Goal: Task Accomplishment & Management: Manage account settings

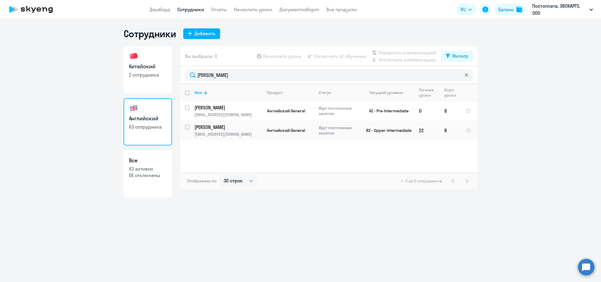
select select "30"
click at [23, 7] on icon at bounding box center [23, 9] width 4 height 4
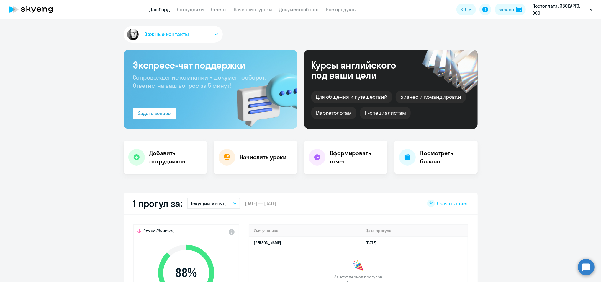
click at [192, 5] on app-header "Дашборд Сотрудники Отчеты Начислить уроки Документооборот Все продукты Дашборд …" at bounding box center [300, 9] width 601 height 19
click at [157, 163] on h4 "Добавить сотрудников" at bounding box center [176, 157] width 53 height 17
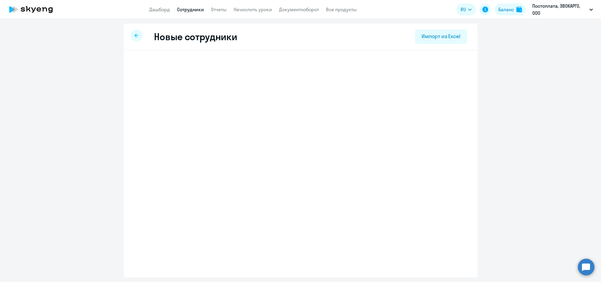
select select "english_adult_not_native_speaker"
select select "3"
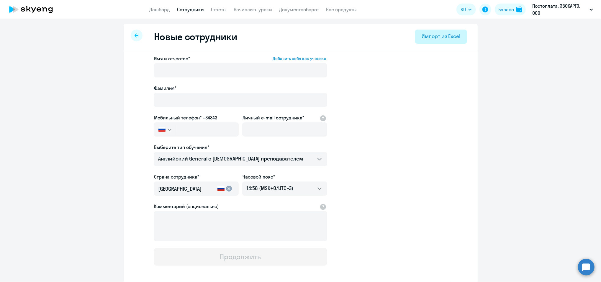
click at [422, 37] on div "Импорт из Excel" at bounding box center [441, 36] width 39 height 8
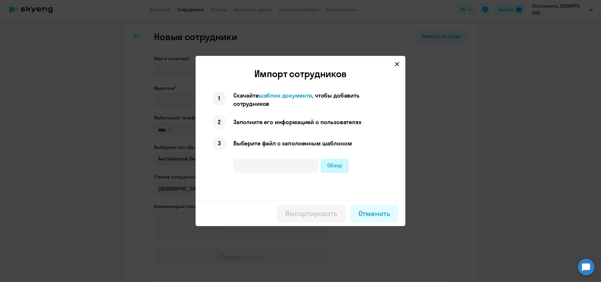
click at [338, 167] on label "Обзор" at bounding box center [335, 166] width 28 height 14
click at [0, 0] on input "Обзор" at bounding box center [0, 0] width 0 height 0
type input "английский (3).xlsx"
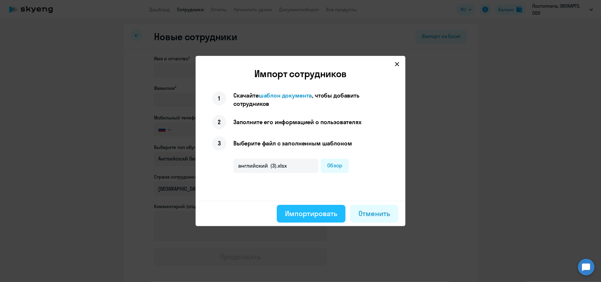
click at [321, 205] on button "Импортировать" at bounding box center [311, 214] width 69 height 18
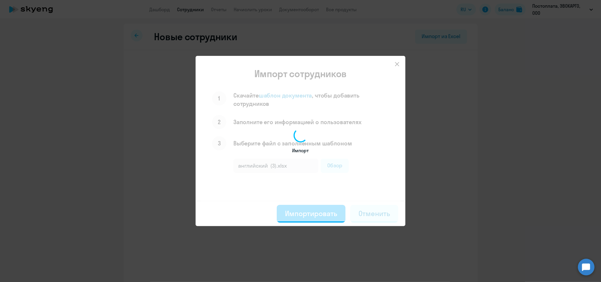
select select "english_adult_not_native_speaker"
select select "3"
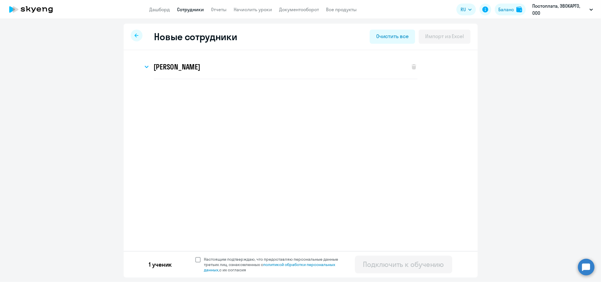
click at [195, 260] on span at bounding box center [197, 259] width 5 height 5
click at [195, 256] on input "Настоящим подтверждаю, что предоставляю персональные данные третьих лиц, ознако…" at bounding box center [195, 256] width 0 height 0
checkbox input "true"
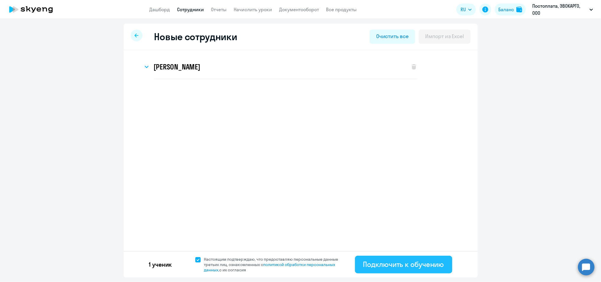
click at [422, 268] on div "Подключить к обучению" at bounding box center [403, 263] width 81 height 9
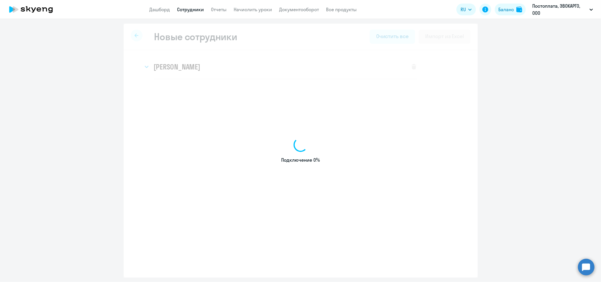
select select "english_adult_not_native_speaker"
select select "3"
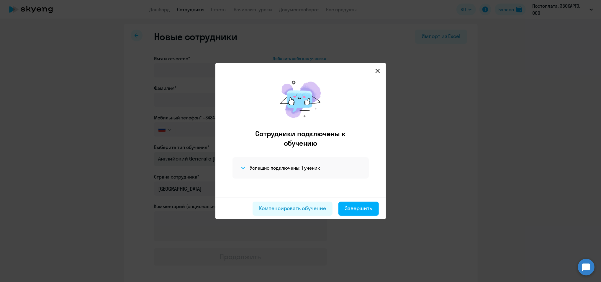
drag, startPoint x: 367, startPoint y: 202, endPoint x: 318, endPoint y: 156, distance: 67.0
click at [367, 202] on button "Завершить" at bounding box center [359, 208] width 40 height 14
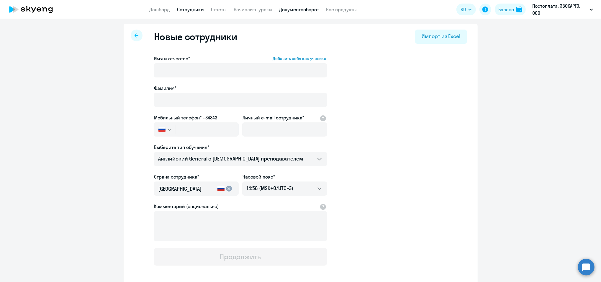
select select "30"
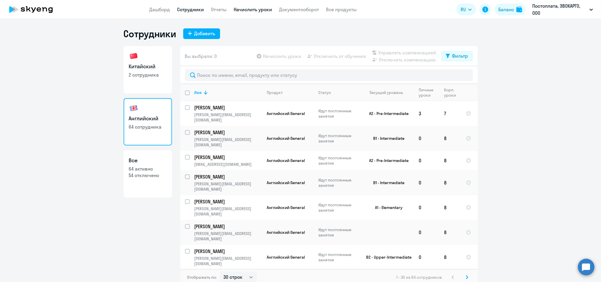
drag, startPoint x: 251, startPoint y: 8, endPoint x: 244, endPoint y: 9, distance: 7.3
click at [251, 8] on link "Начислить уроки" at bounding box center [253, 9] width 38 height 6
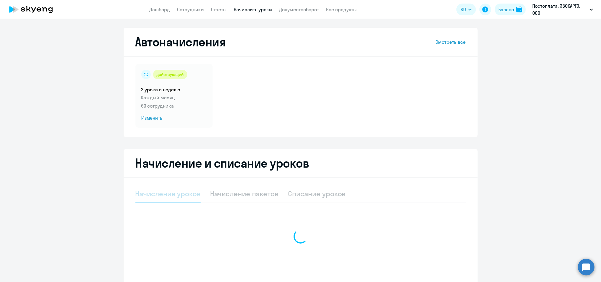
select select "10"
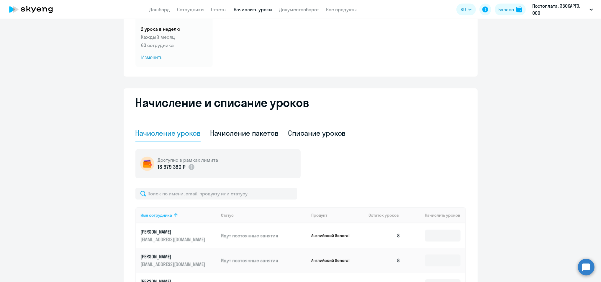
scroll to position [157, 0]
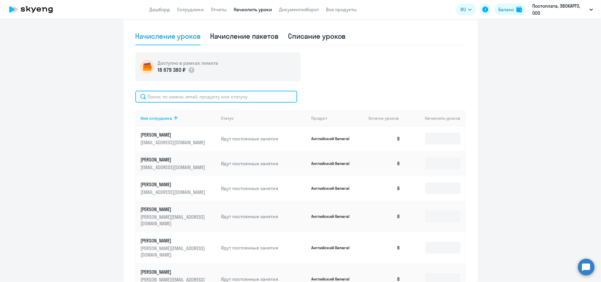
click at [180, 93] on input "text" at bounding box center [216, 97] width 162 height 12
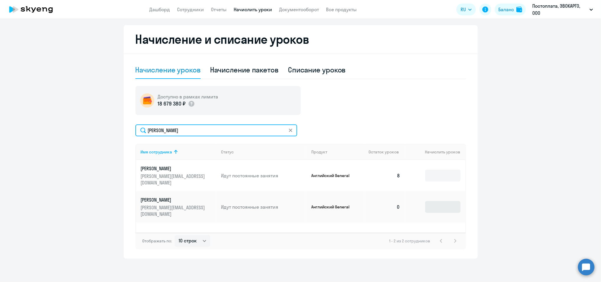
type input "[PERSON_NAME]"
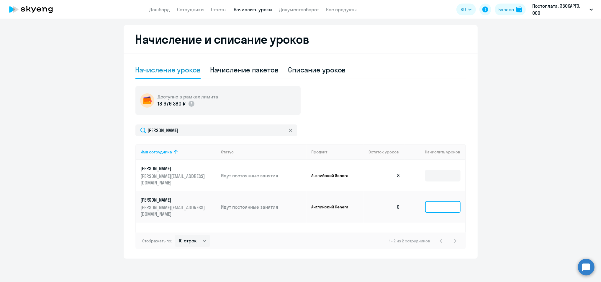
click at [441, 201] on input at bounding box center [442, 207] width 35 height 12
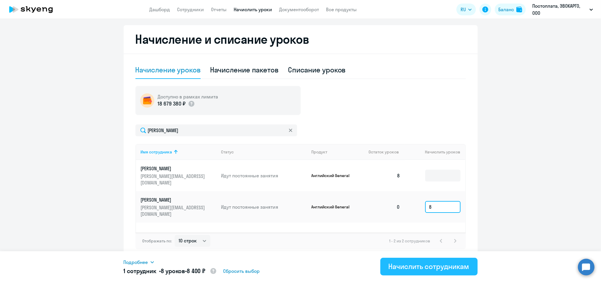
type input "8"
click at [456, 267] on div "Начислить сотрудникам" at bounding box center [429, 265] width 81 height 9
